Goal: Transaction & Acquisition: Purchase product/service

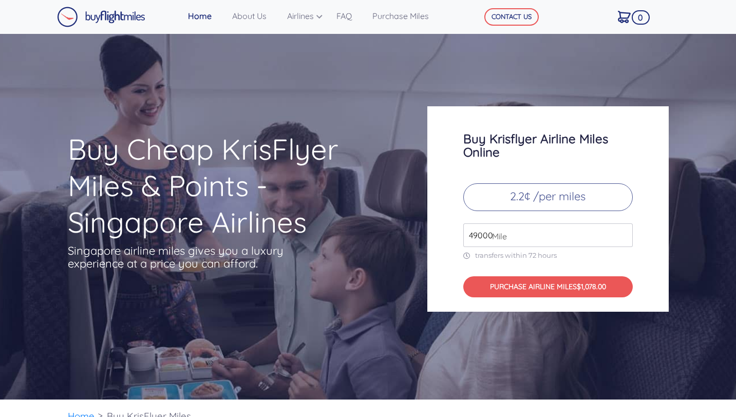
click at [487, 233] on span "Mile" at bounding box center [497, 236] width 20 height 12
click at [477, 238] on input "49000" at bounding box center [548, 235] width 170 height 24
click at [645, 211] on div "Buy Krisflyer Airline Miles Online 2.2¢ /per miles 4000 Mile transfers within 7…" at bounding box center [547, 208] width 241 height 205
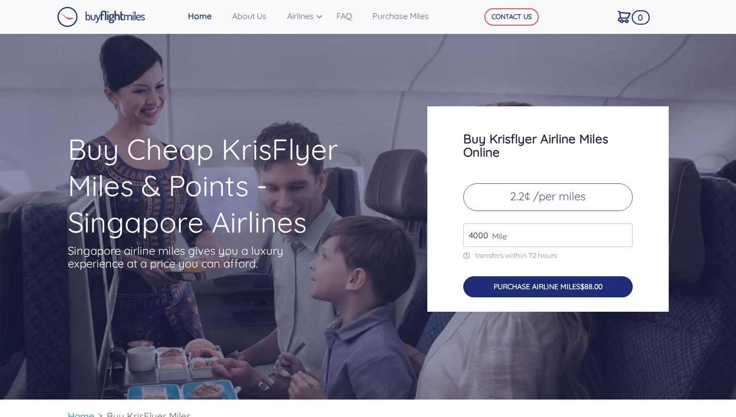
click at [517, 291] on button "PURCHASE AIRLINE MILES $88.00" at bounding box center [548, 286] width 170 height 21
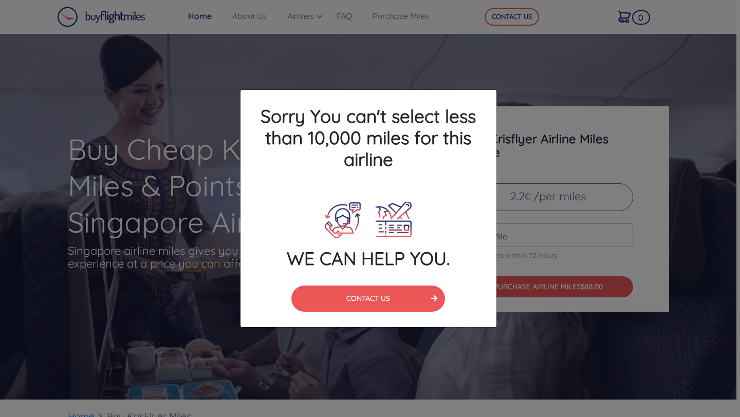
click at [519, 156] on div "Sorry You can't select less than 10,000 miles for this airline WE CAN HELP YOU.…" at bounding box center [370, 208] width 740 height 417
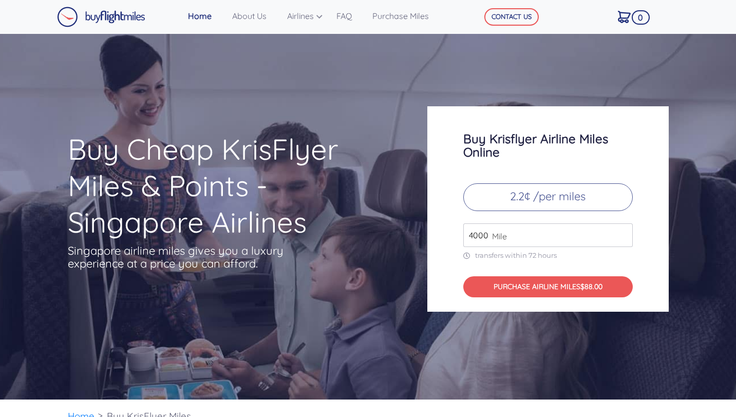
click at [513, 230] on input "4000" at bounding box center [548, 235] width 170 height 24
click at [623, 238] on input "4000" at bounding box center [548, 235] width 170 height 24
click at [623, 229] on input "49000" at bounding box center [548, 235] width 170 height 24
click at [623, 229] on input "50000" at bounding box center [548, 235] width 170 height 24
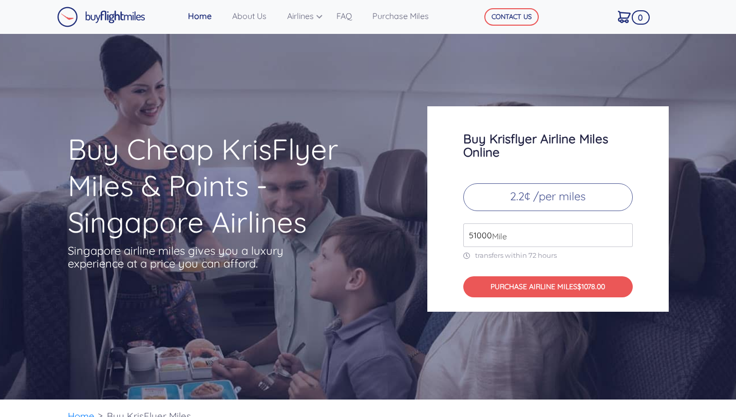
click at [623, 229] on input "51000" at bounding box center [548, 235] width 170 height 24
click at [623, 229] on input "52000" at bounding box center [548, 235] width 170 height 24
click at [623, 229] on input "53000" at bounding box center [548, 235] width 170 height 24
click at [624, 239] on input "52000" at bounding box center [548, 235] width 170 height 24
click at [624, 239] on input "51000" at bounding box center [548, 235] width 170 height 24
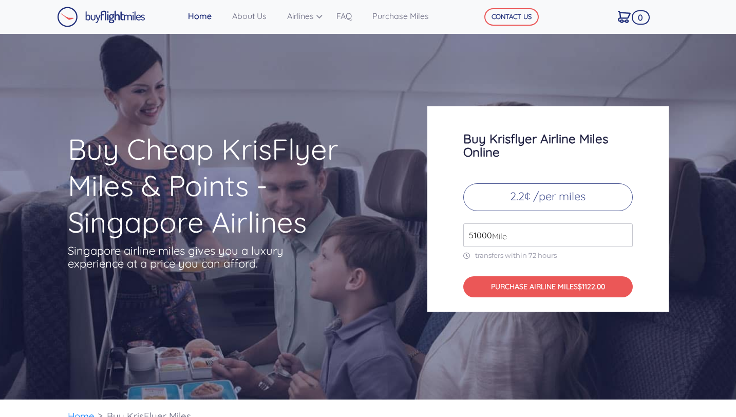
click at [478, 234] on input "51000" at bounding box center [548, 235] width 170 height 24
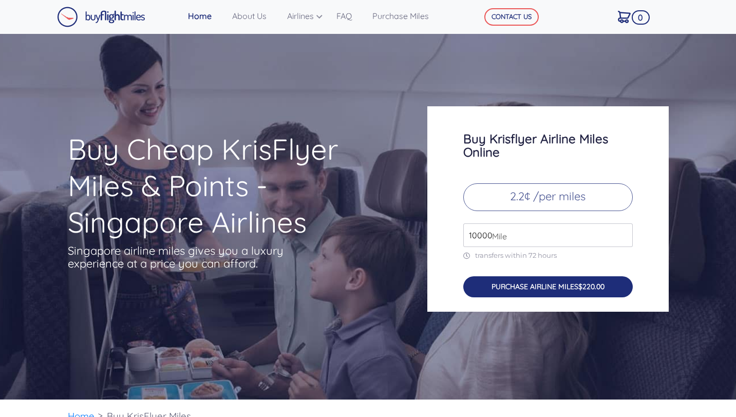
click at [519, 281] on button "PURCHASE AIRLINE MILES $220.00" at bounding box center [548, 286] width 170 height 21
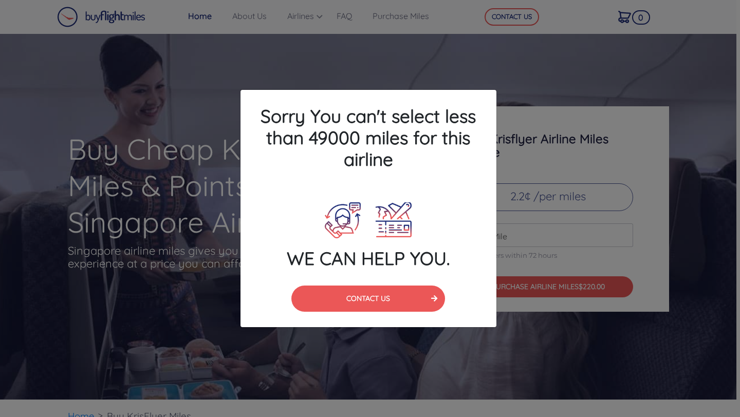
click at [503, 176] on div "Sorry You can't select less than 49000 miles for this airline" at bounding box center [368, 140] width 271 height 100
click at [316, 47] on div "Sorry You can't select less than 49000 miles for this airline WE CAN HELP YOU. …" at bounding box center [370, 208] width 740 height 417
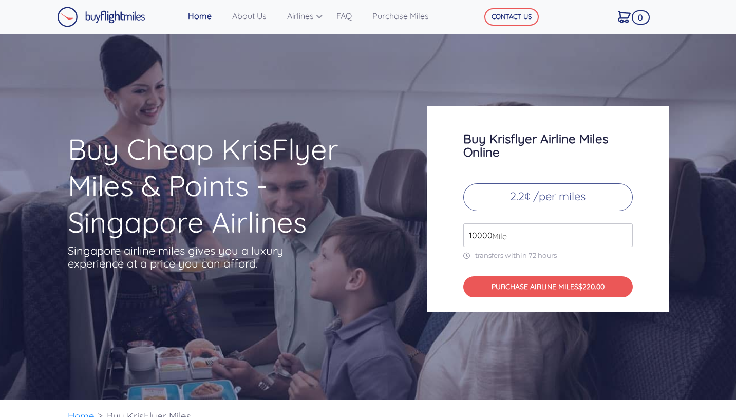
click at [486, 236] on input "10000" at bounding box center [548, 235] width 170 height 24
drag, startPoint x: 490, startPoint y: 236, endPoint x: 467, endPoint y: 236, distance: 23.1
click at [467, 236] on div "10000 Mile" at bounding box center [548, 235] width 170 height 24
click at [476, 237] on input "10000" at bounding box center [548, 235] width 170 height 24
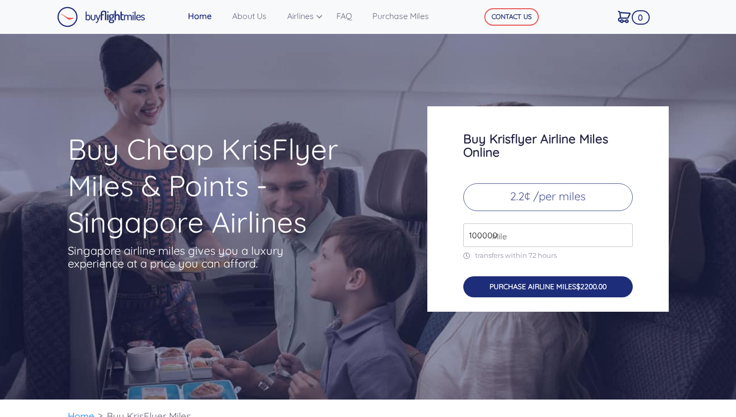
type input "100000"
click at [511, 291] on button "PURCHASE AIRLINE MILES $2200.00" at bounding box center [548, 286] width 170 height 21
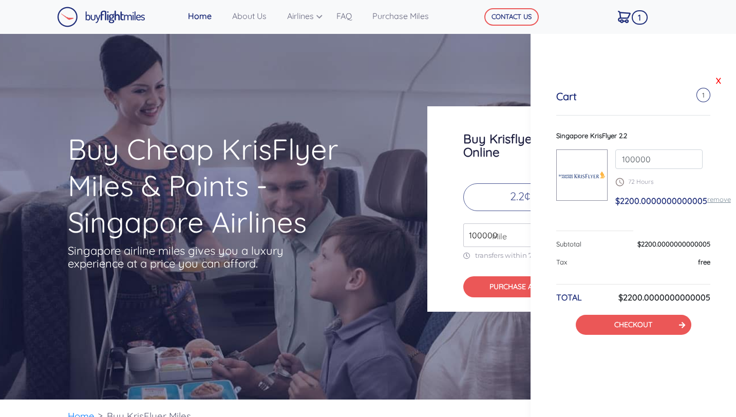
click at [719, 82] on link "X" at bounding box center [719, 80] width 10 height 15
